Goal: Task Accomplishment & Management: Use online tool/utility

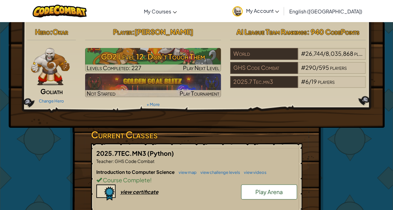
click at [240, 209] on div "Introduction to Computer Science view map view challenge levels view videos Cou…" at bounding box center [196, 191] width 201 height 46
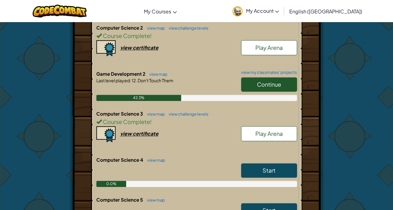
scroll to position [235, 0]
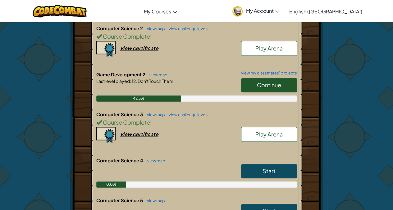
click at [271, 88] on link "Continue" at bounding box center [269, 85] width 56 height 14
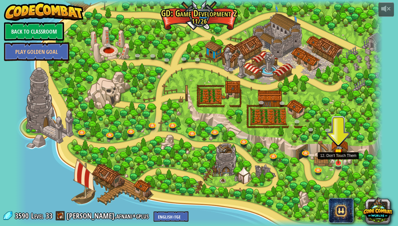
click at [338, 163] on img at bounding box center [338, 152] width 9 height 21
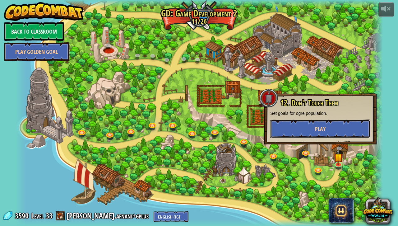
click at [319, 137] on button "Play" at bounding box center [320, 128] width 100 height 19
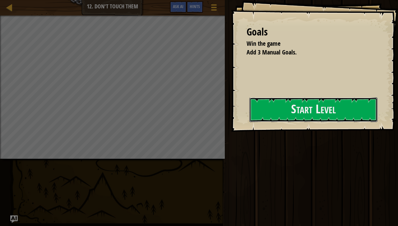
click at [299, 108] on button "Start Level" at bounding box center [313, 109] width 128 height 25
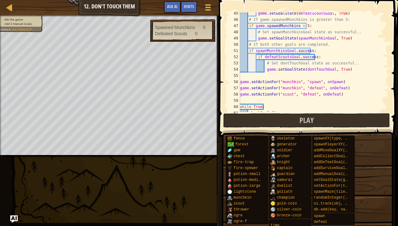
scroll to position [286, 0]
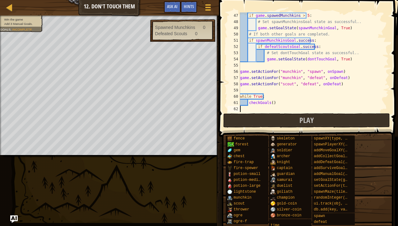
click at [330, 128] on span at bounding box center [309, 59] width 184 height 155
click at [304, 125] on button "Play" at bounding box center [306, 120] width 167 height 14
click at [254, 111] on div "if game . spawedMunchkins > 5 : # Set spawnMunchkinsGoal state as successful.. …" at bounding box center [311, 68] width 145 height 112
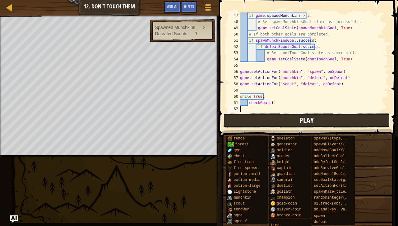
click at [253, 118] on button "Play" at bounding box center [306, 120] width 167 height 14
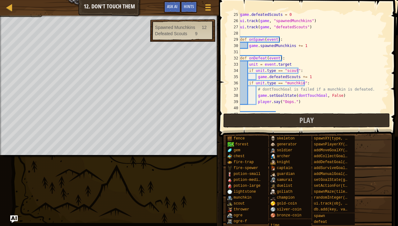
scroll to position [150, 0]
click at [341, 76] on div "game . defeatedScouts = 0 ui . track ( game , "spawnedMunchkins" ) ui . track (…" at bounding box center [311, 68] width 145 height 112
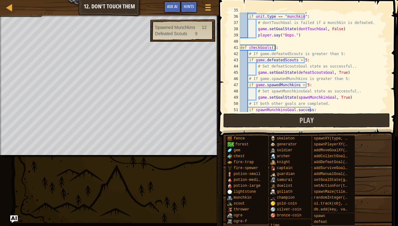
scroll to position [217, 0]
click at [297, 60] on div "game . defeatedScouts += 1 if unit . type == "munchkin" : # dontTouchGoal is fa…" at bounding box center [311, 63] width 145 height 112
click at [306, 83] on div "game . defeatedScouts += 1 if unit . type == "munchkin" : # dontTouchGoal is fa…" at bounding box center [311, 63] width 145 height 112
click at [351, 122] on button "Play" at bounding box center [306, 120] width 167 height 14
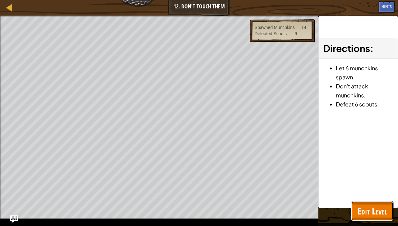
click at [367, 209] on span "Edit Level" at bounding box center [372, 210] width 30 height 13
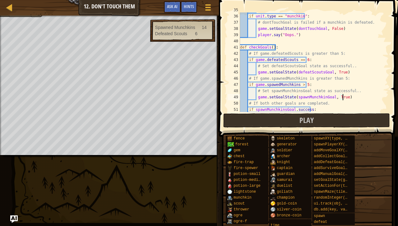
click at [347, 98] on div "game . defeatedScouts += 1 if unit . type == "munchkin" : # dontTouchGoal is fa…" at bounding box center [311, 63] width 145 height 112
click at [303, 83] on div "game . defeatedScouts += 1 if unit . type == "munchkin" : # dontTouchGoal is fa…" at bounding box center [311, 63] width 145 height 112
click at [345, 117] on button "Play" at bounding box center [306, 120] width 167 height 14
click at [275, 124] on button "Play" at bounding box center [306, 120] width 167 height 14
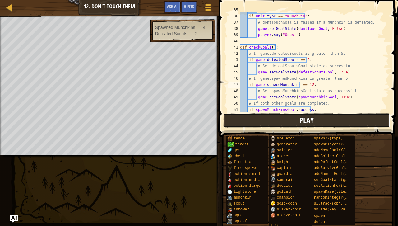
click at [236, 117] on button "Play" at bounding box center [306, 120] width 167 height 14
click at [271, 117] on button "Play" at bounding box center [306, 120] width 167 height 14
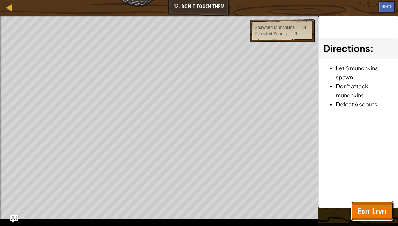
drag, startPoint x: 351, startPoint y: 208, endPoint x: 359, endPoint y: 206, distance: 8.8
click at [359, 206] on span "Edit Level" at bounding box center [372, 210] width 30 height 13
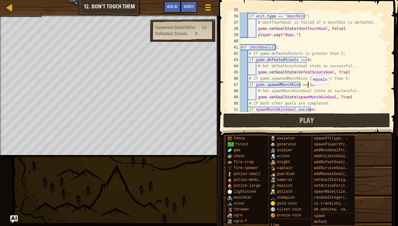
click at [308, 85] on div "game . defeatedScouts += 1 if unit . type == "munchkin" : # dontTouchGoal is fa…" at bounding box center [311, 63] width 145 height 112
drag, startPoint x: 303, startPoint y: 58, endPoint x: 297, endPoint y: 61, distance: 6.0
click at [297, 61] on div "game . defeatedScouts += 1 if unit . type == "munchkin" : # dontTouchGoal is fa…" at bounding box center [311, 63] width 145 height 112
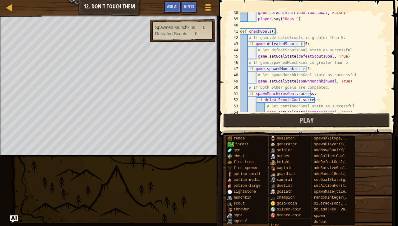
scroll to position [234, 0]
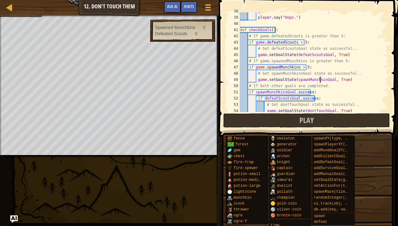
click at [320, 80] on div "game . setGoalState ( dontTouchGoal , False ) player . say ( "Oops." ) def chec…" at bounding box center [311, 64] width 145 height 112
click at [359, 116] on button "Play" at bounding box center [306, 120] width 167 height 14
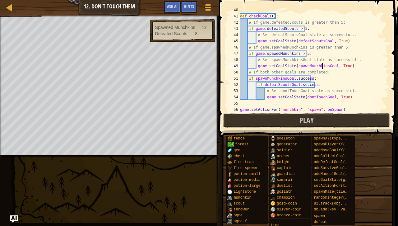
scroll to position [248, 0]
click at [275, 53] on div "def checkGoals ( ) : # If game.defeatedScouts is greater than 5: if game . defe…" at bounding box center [311, 63] width 145 height 112
click at [330, 93] on div "def checkGoals ( ) : # If game.defeatedScouts is greater than 5: if game . defe…" at bounding box center [311, 63] width 145 height 112
type textarea "# Set dontTouchGoal state as successful.."
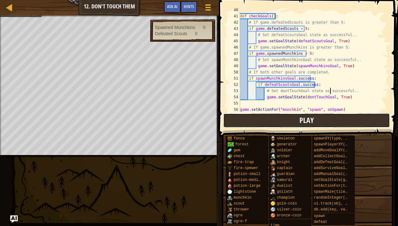
click at [329, 121] on button "Play" at bounding box center [306, 120] width 167 height 14
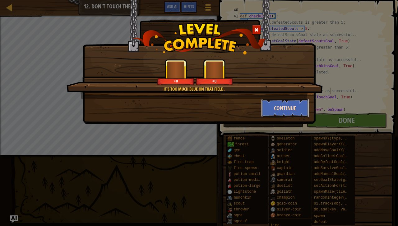
click at [267, 110] on button "Continue" at bounding box center [285, 108] width 48 height 19
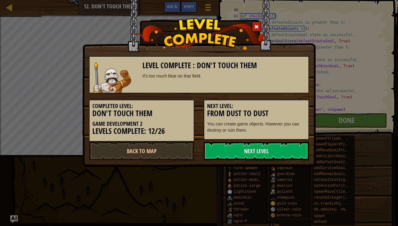
click at [274, 151] on link "Next Level" at bounding box center [256, 150] width 105 height 19
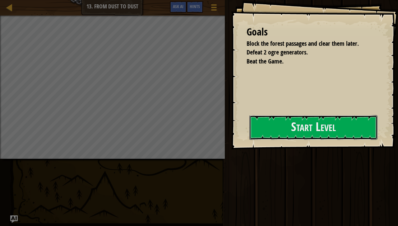
click at [283, 127] on button "Start Level" at bounding box center [313, 127] width 128 height 25
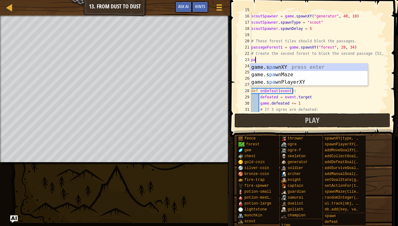
scroll to position [3, 0]
type textarea "p"
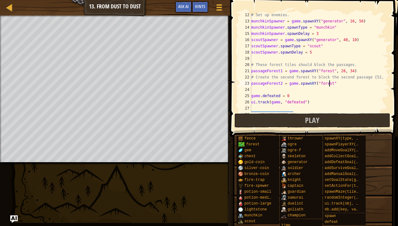
scroll to position [3, 6]
type textarea "passageForest2 = game.spawnXY("forest", 52, 34)"
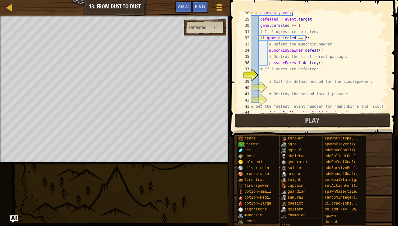
scroll to position [194, 0]
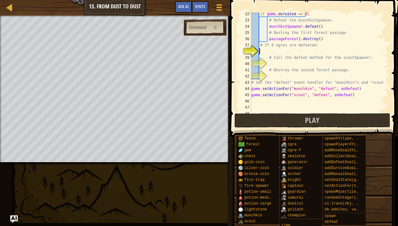
click at [308, 51] on div "if game . defeated == 3 : # Defeat the munchkinSpawner. munchkinSpawner . defea…" at bounding box center [317, 67] width 134 height 112
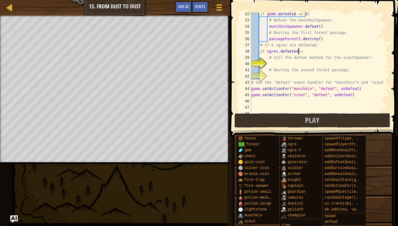
scroll to position [3, 4]
type textarea "if ogres.defeated == 6:"
click at [329, 62] on div "if game . defeated == 3 : # Defeat the munchkinSpawner. munchkinSpawner . defea…" at bounding box center [317, 67] width 134 height 112
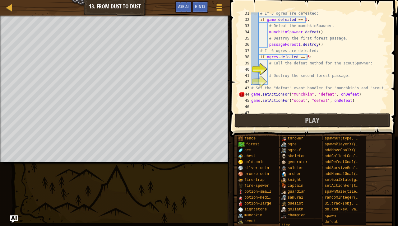
scroll to position [205, 0]
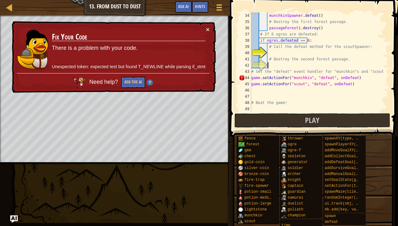
click at [306, 63] on div "munchkinSpawner . defeat ( ) # Destroy the first forest passage. passageForest1…" at bounding box center [317, 68] width 134 height 112
click at [207, 30] on button "×" at bounding box center [208, 29] width 4 height 7
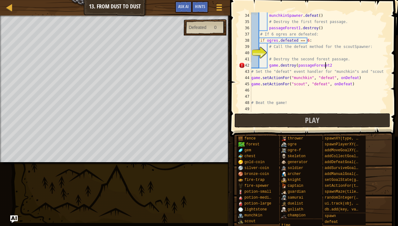
scroll to position [3, 6]
click at [318, 65] on div "munchkinSpawner . defeat ( ) # Destroy the first forest passage. passageForest1…" at bounding box center [317, 68] width 134 height 112
type textarea "game.destroy(passageForest2)"
click at [328, 52] on div "munchkinSpawner . defeat ( ) # Destroy the first forest passage. passageForest1…" at bounding box center [317, 68] width 134 height 112
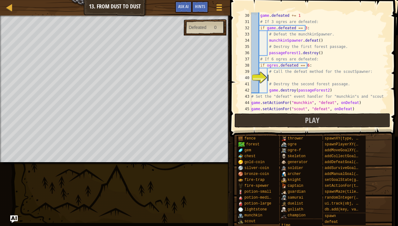
scroll to position [180, 0]
drag, startPoint x: 336, startPoint y: 86, endPoint x: 320, endPoint y: 87, distance: 15.6
click at [320, 87] on div "game . defeated += 1 # If 3 ogres are defeated: if game . defeated == 3 : # Def…" at bounding box center [317, 68] width 134 height 112
click at [338, 91] on div "game . defeated += 1 # If 3 ogres are defeated: if game . defeated == 3 : # Def…" at bounding box center [317, 68] width 134 height 112
drag, startPoint x: 338, startPoint y: 91, endPoint x: 267, endPoint y: 90, distance: 70.9
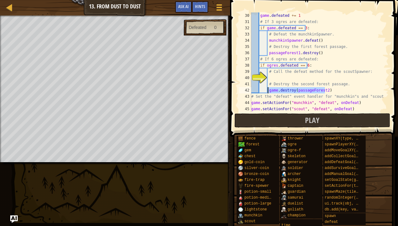
click at [267, 90] on div "game . defeated += 1 # If 3 ogres are defeated: if game . defeated == 3 : # Def…" at bounding box center [317, 68] width 134 height 112
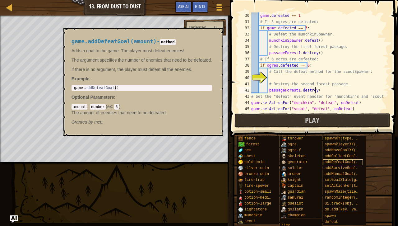
scroll to position [3, 5]
type textarea "passageForest1.destroy()"
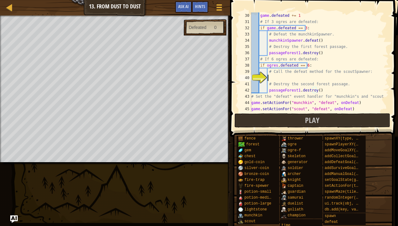
click at [323, 78] on div "game . defeated += 1 # If 3 ogres are defeated: if game . defeated == 3 : # Def…" at bounding box center [317, 68] width 134 height 112
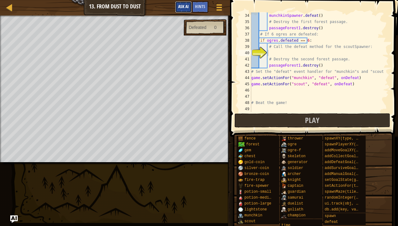
click at [187, 9] on span "Ask AI" at bounding box center [183, 6] width 11 height 6
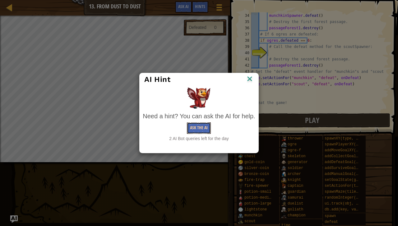
click at [194, 128] on button "Ask the AI" at bounding box center [199, 128] width 24 height 12
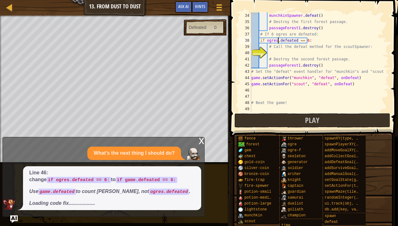
click at [279, 42] on div "munchkinSpawner . defeat ( ) # Destroy the first forest passage. passageForest1…" at bounding box center [317, 68] width 134 height 112
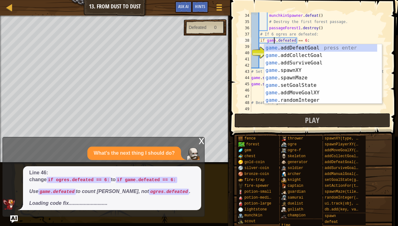
scroll to position [3, 2]
type textarea "if game.defeated == 6:"
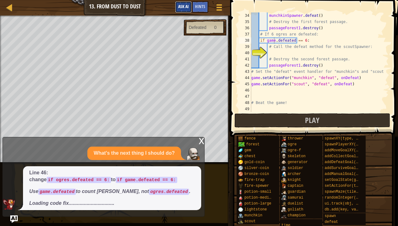
click at [184, 6] on span "Ask AI" at bounding box center [183, 6] width 11 height 6
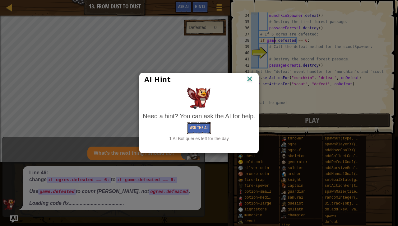
click at [197, 129] on button "Ask the AI" at bounding box center [199, 128] width 24 height 12
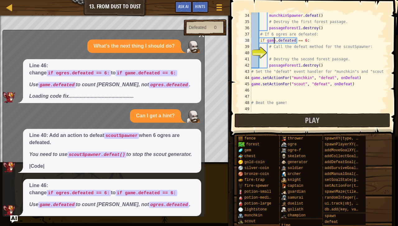
scroll to position [42, 0]
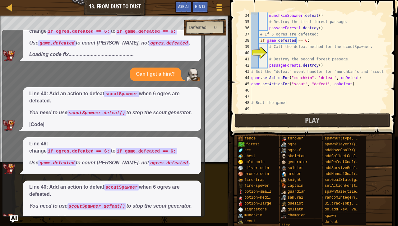
click at [287, 51] on div "munchkinSpawner . defeat ( ) # Destroy the first forest passage. passageForest1…" at bounding box center [317, 68] width 134 height 112
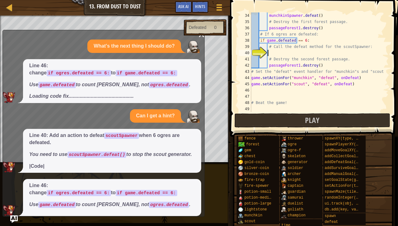
scroll to position [46, 0]
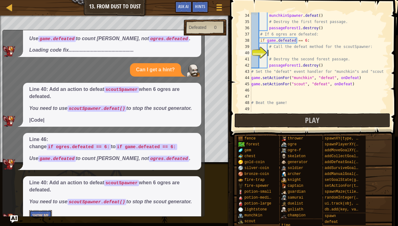
click at [38, 209] on button "Show Me" at bounding box center [40, 216] width 23 height 12
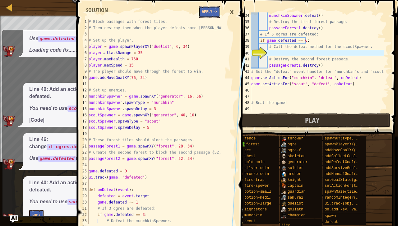
click at [205, 12] on button "Apply =>" at bounding box center [209, 12] width 21 height 12
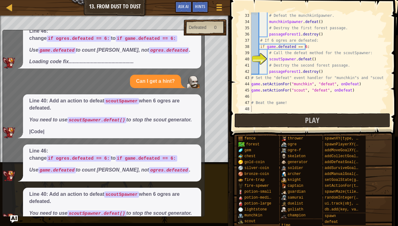
scroll to position [199, 0]
click at [295, 118] on button "Play" at bounding box center [312, 120] width 156 height 14
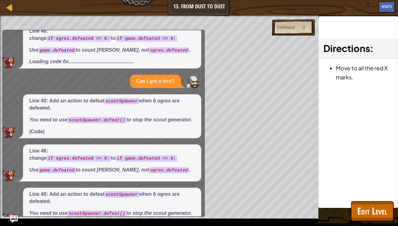
scroll to position [0, 0]
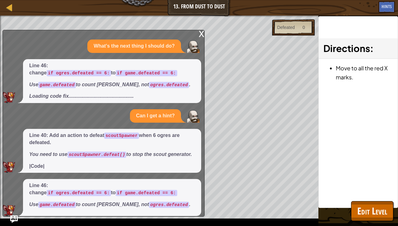
click at [200, 35] on div "x" at bounding box center [202, 33] width 6 height 6
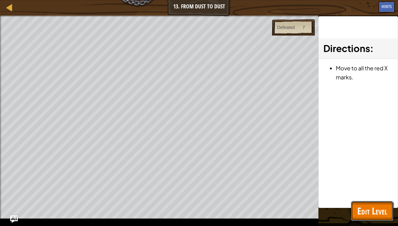
click at [362, 209] on span "Edit Level" at bounding box center [372, 210] width 30 height 13
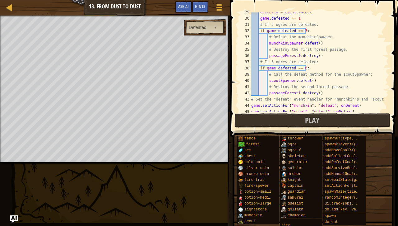
scroll to position [178, 0]
click at [317, 118] on span "Play" at bounding box center [312, 120] width 14 height 10
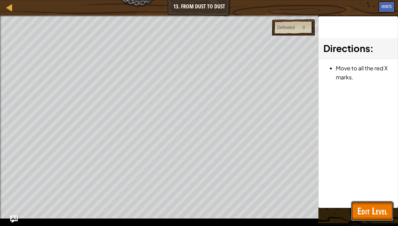
click at [372, 204] on span "Edit Level" at bounding box center [372, 210] width 30 height 13
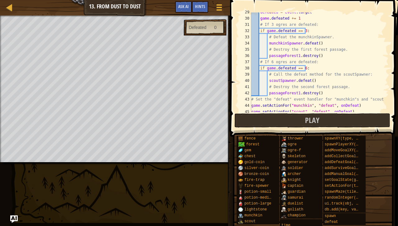
click at [295, 93] on div "defeated = event . target game . defeated += 1 # If 3 ogres are defeated: if ga…" at bounding box center [317, 65] width 134 height 112
click at [314, 126] on button "Play" at bounding box center [312, 120] width 156 height 14
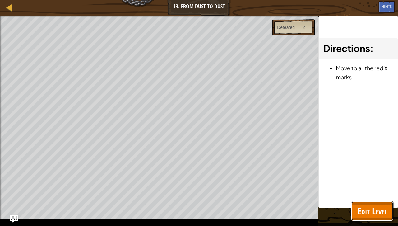
click at [372, 209] on span "Edit Level" at bounding box center [372, 210] width 30 height 13
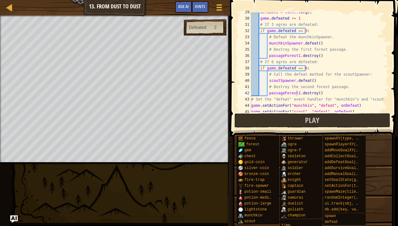
type textarea "game.setActionFor("scout", "defeat", onDefeat)"
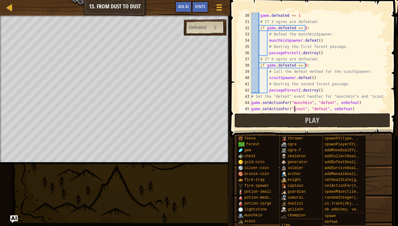
scroll to position [180, 0]
click at [295, 111] on div "game . defeated += 1 # If 3 ogres are defeated: if game . defeated == 3 : # Def…" at bounding box center [317, 68] width 134 height 112
click at [295, 116] on button "Play" at bounding box center [312, 120] width 156 height 14
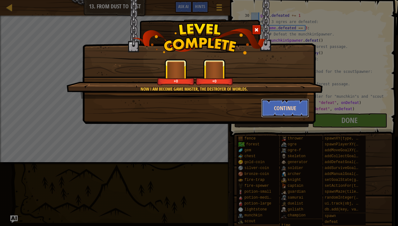
click at [277, 111] on button "Continue" at bounding box center [285, 108] width 48 height 19
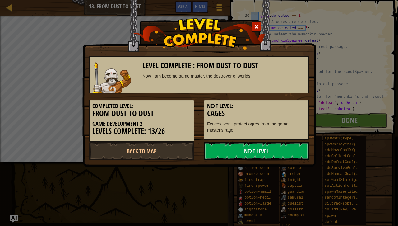
click at [280, 145] on link "Next Level" at bounding box center [256, 150] width 105 height 19
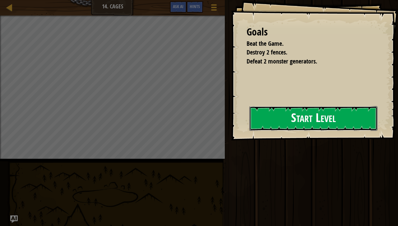
click at [286, 131] on button "Start Level" at bounding box center [313, 118] width 128 height 25
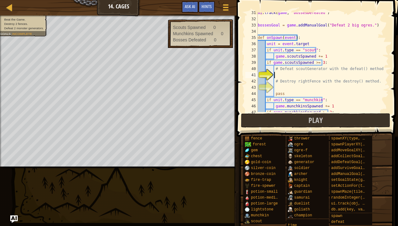
scroll to position [190, 0]
type textarea "c"
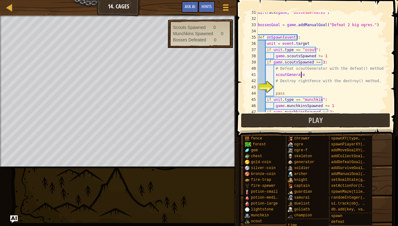
scroll to position [3, 3]
type textarea "scoutGenerator.defeat()"
click at [352, 87] on div "ui . track ( game , "bossesDefeated" ) bossesGoal = game . addManualGoal ( "Def…" at bounding box center [321, 65] width 128 height 112
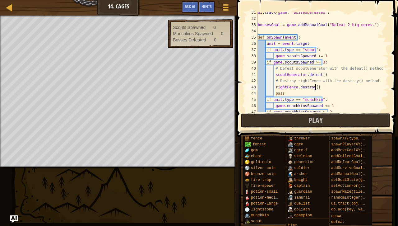
type textarea "rightFence.destroy()"
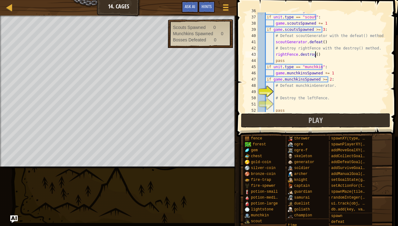
scroll to position [233, 0]
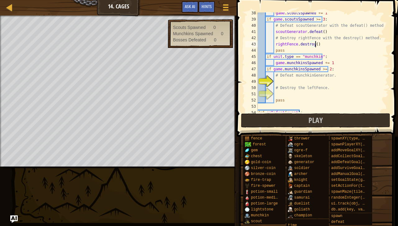
click at [320, 79] on div "game . scoutsSpawned += 1 if game . scoutsSpawned >= 3 : # Defeat scoutGenerato…" at bounding box center [321, 66] width 128 height 112
click at [304, 90] on div "game . scoutsSpawned += 1 if game . scoutsSpawned >= 3 : # Defeat scoutGenerato…" at bounding box center [321, 66] width 128 height 112
type textarea "# Destroy the leftFence."
click at [304, 92] on div "game . scoutsSpawned += 1 if game . scoutsSpawned >= 3 : # Defeat scoutGenerato…" at bounding box center [321, 66] width 128 height 112
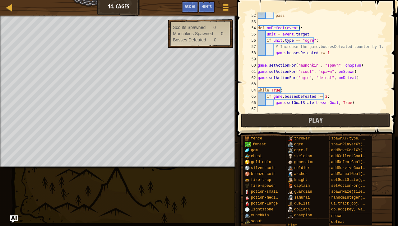
scroll to position [317, 0]
type textarea "leftFence.destroy()"
click at [325, 121] on button "Play" at bounding box center [315, 120] width 149 height 14
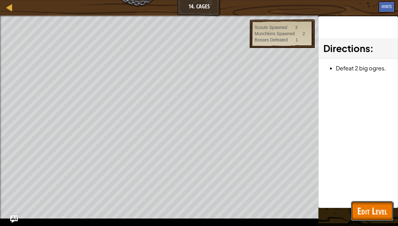
click at [371, 208] on span "Edit Level" at bounding box center [372, 210] width 30 height 13
